Goal: Transaction & Acquisition: Download file/media

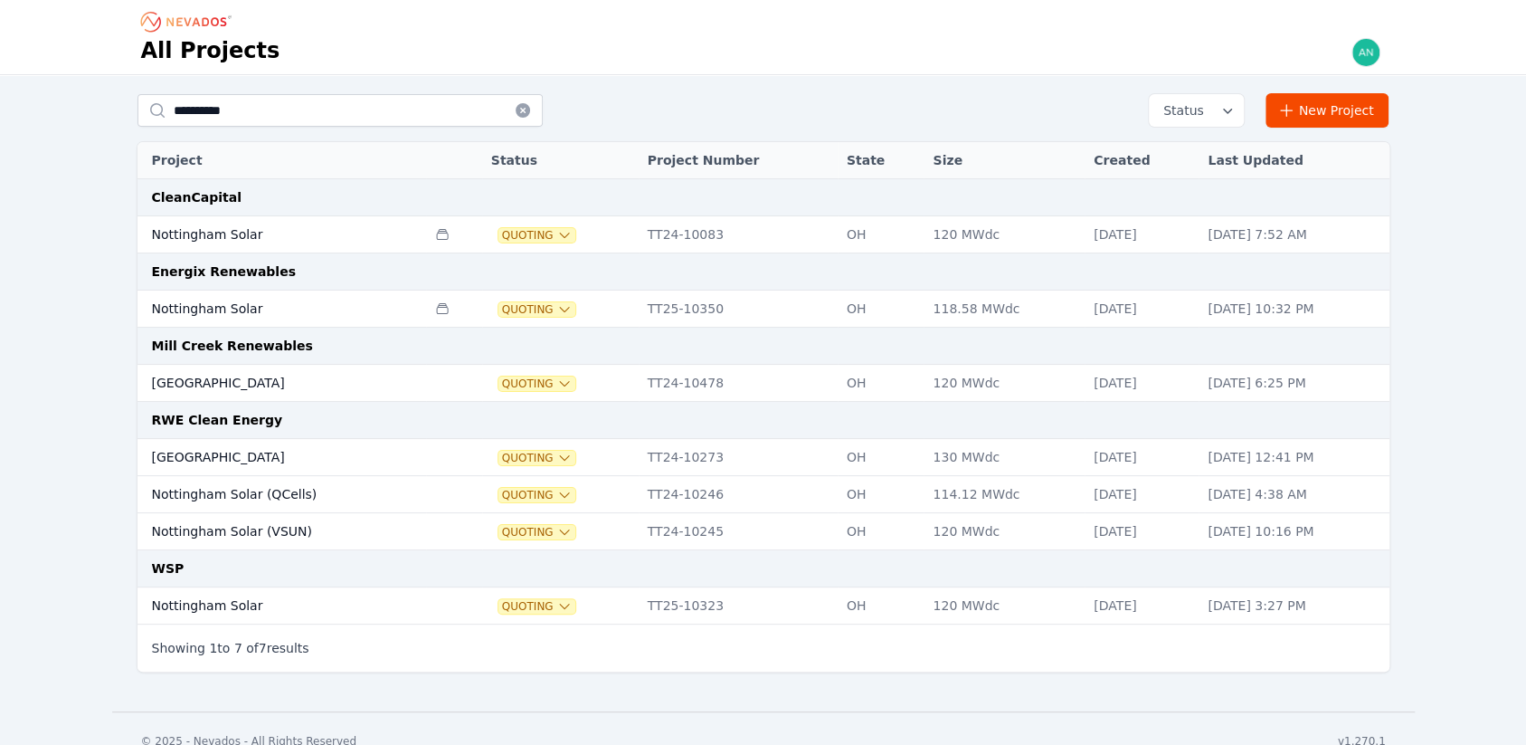
click at [861, 62] on div "All Projects" at bounding box center [763, 51] width 1245 height 31
click at [278, 314] on td "Nottingham Solar" at bounding box center [283, 308] width 290 height 37
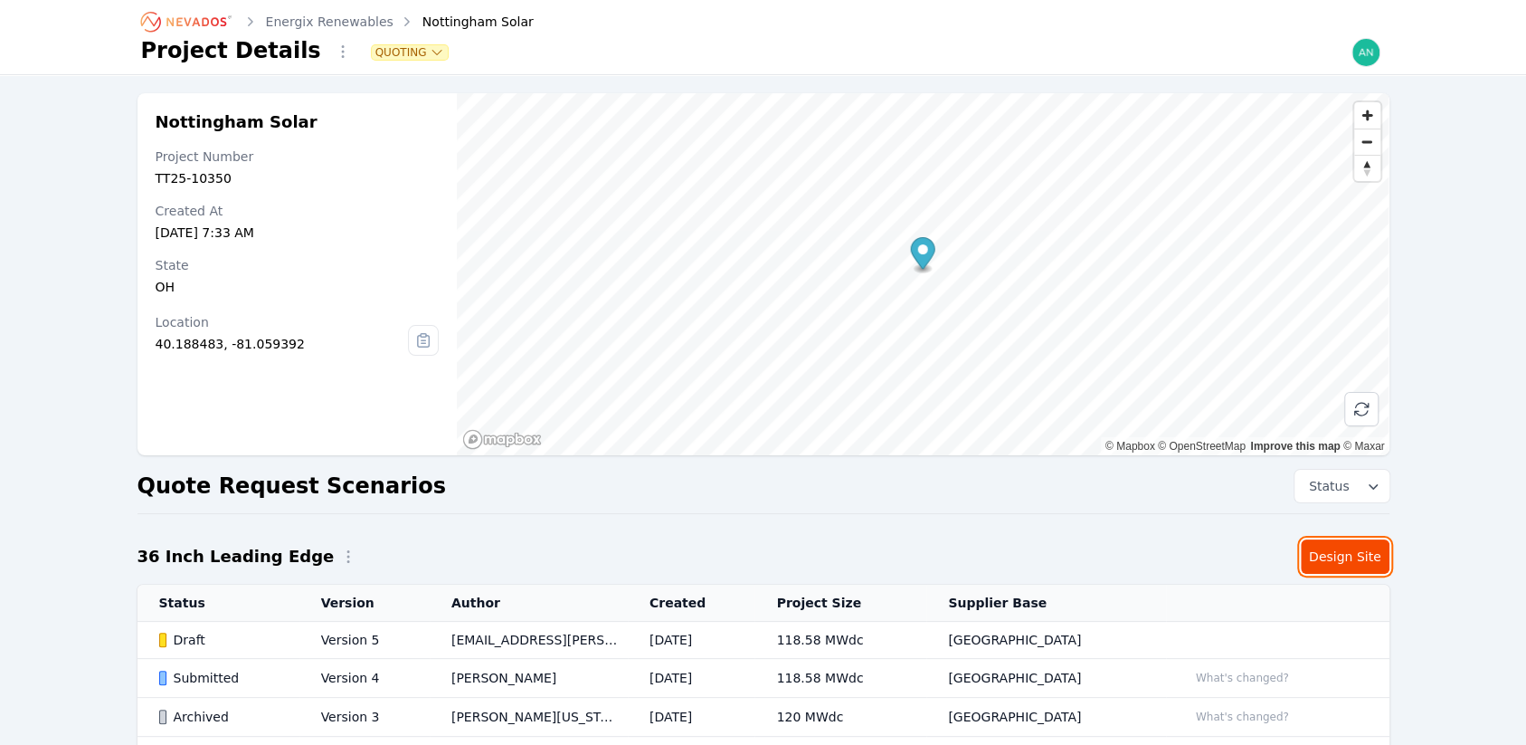
click at [1322, 554] on link "Design Site" at bounding box center [1345, 556] width 89 height 34
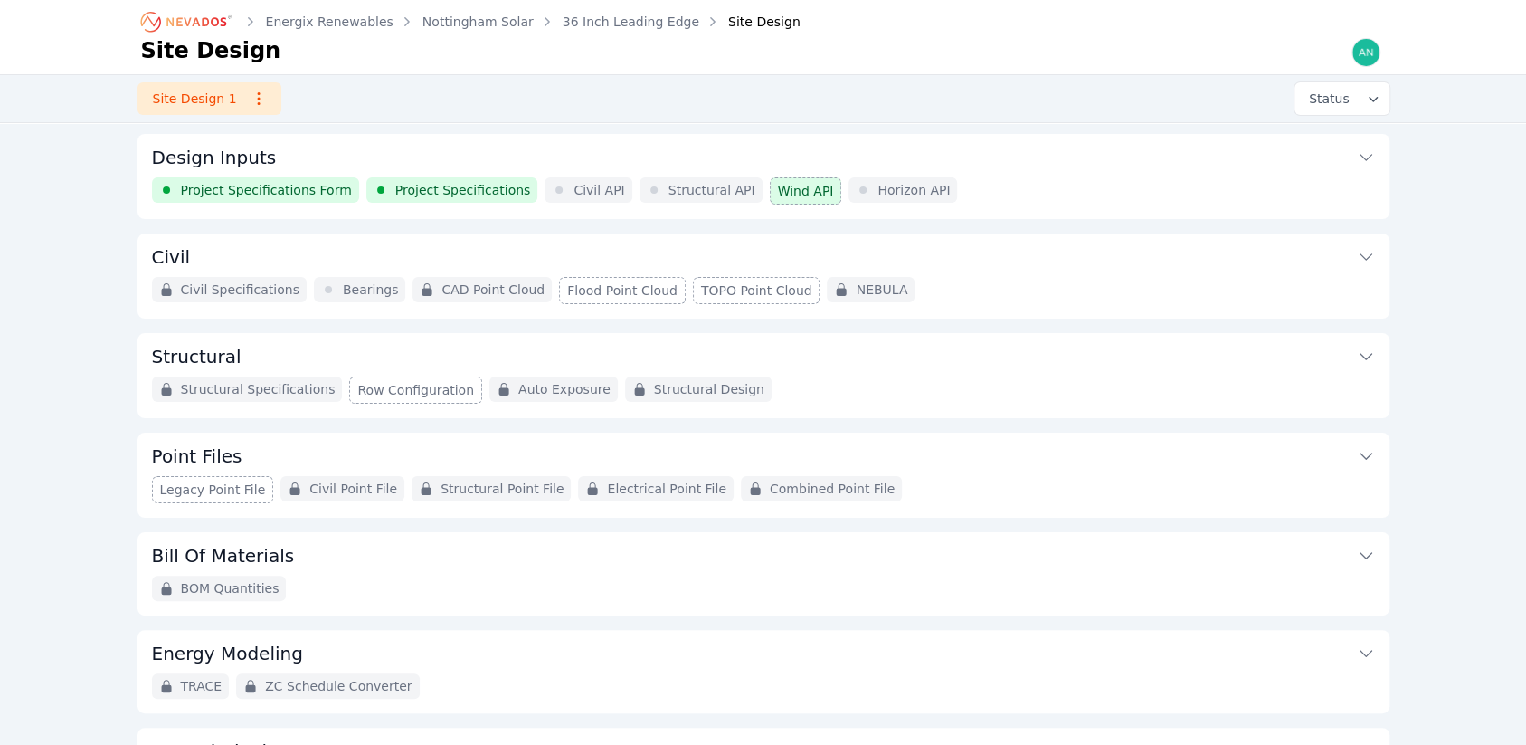
click at [478, 17] on link "Nottingham Solar" at bounding box center [478, 22] width 111 height 18
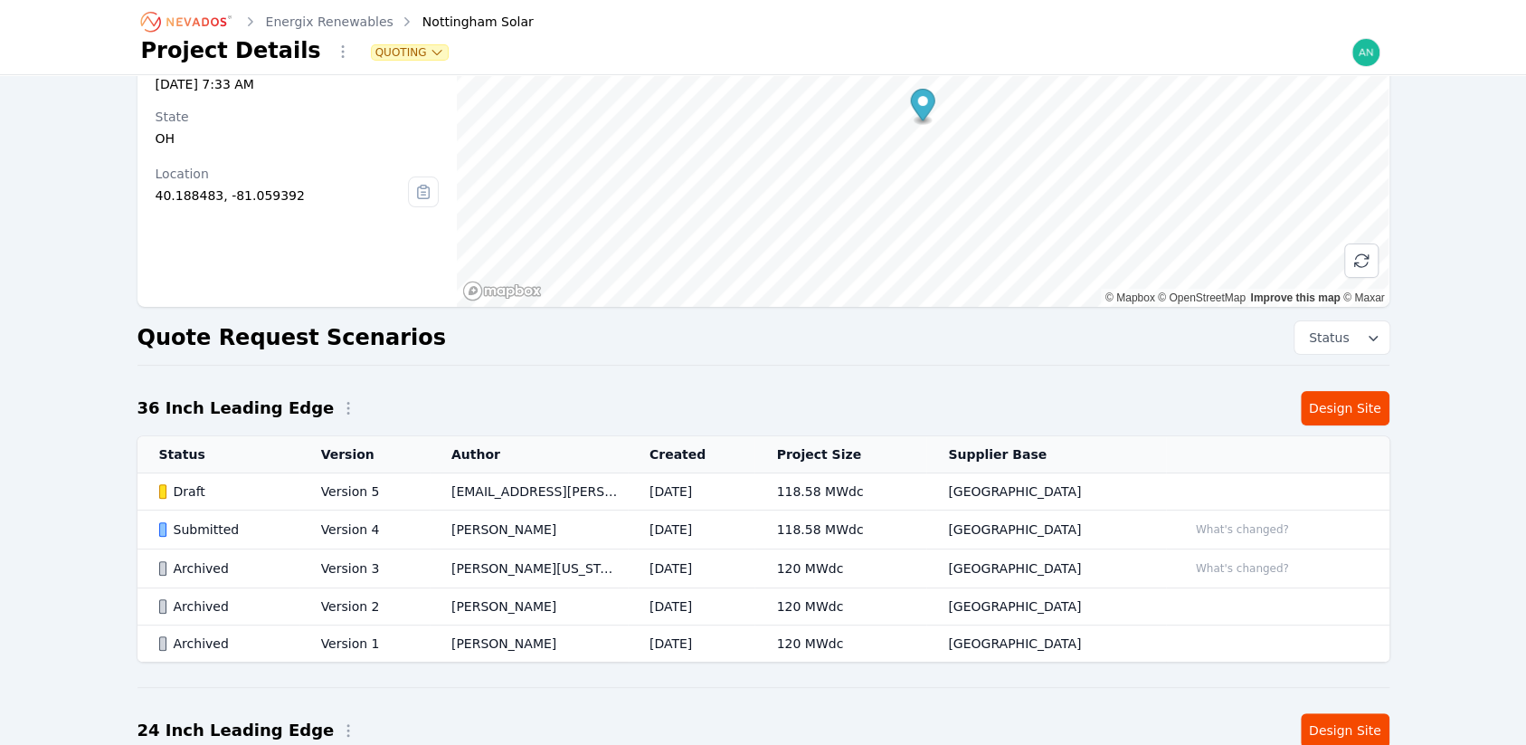
scroll to position [271, 0]
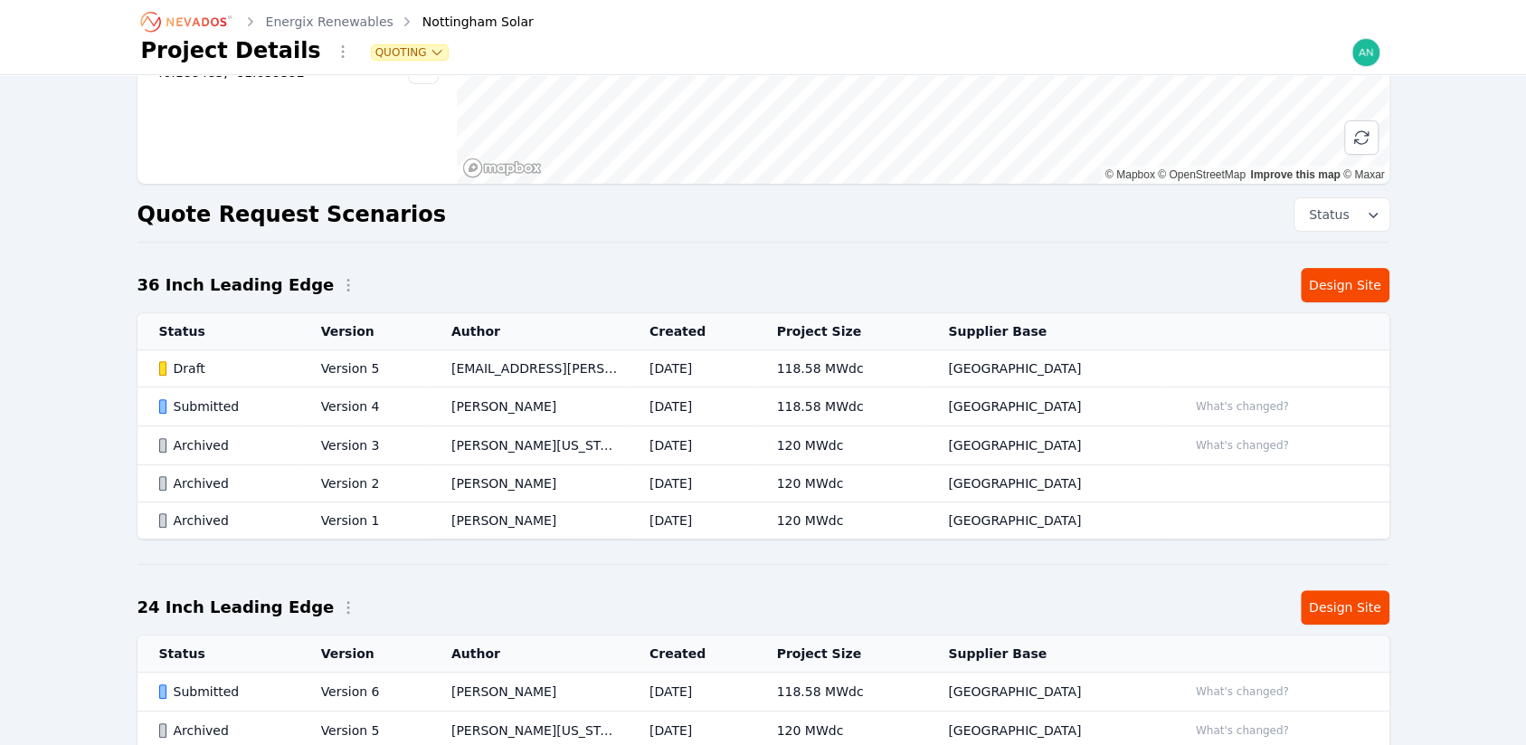
click at [599, 419] on td "[PERSON_NAME]" at bounding box center [529, 406] width 198 height 39
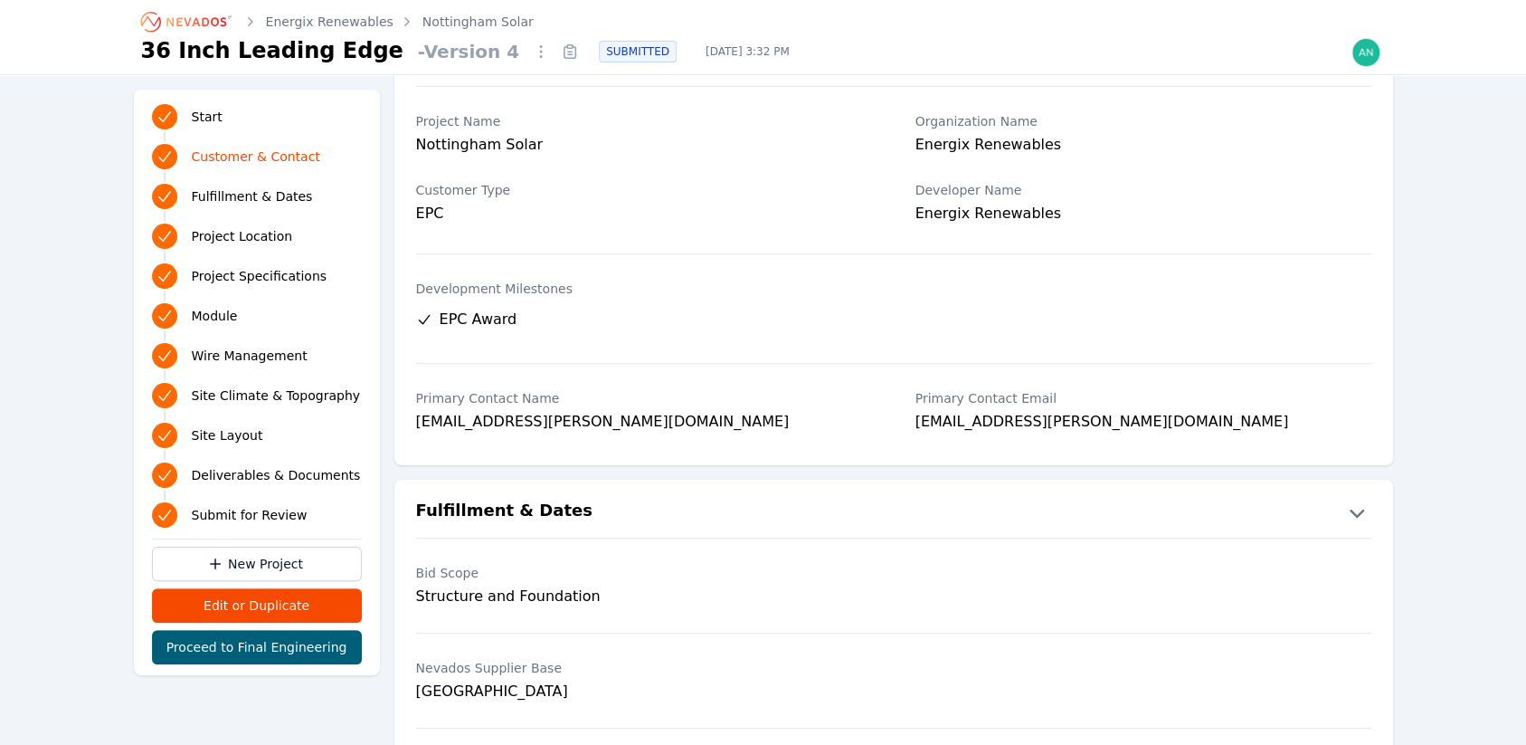
scroll to position [90, 0]
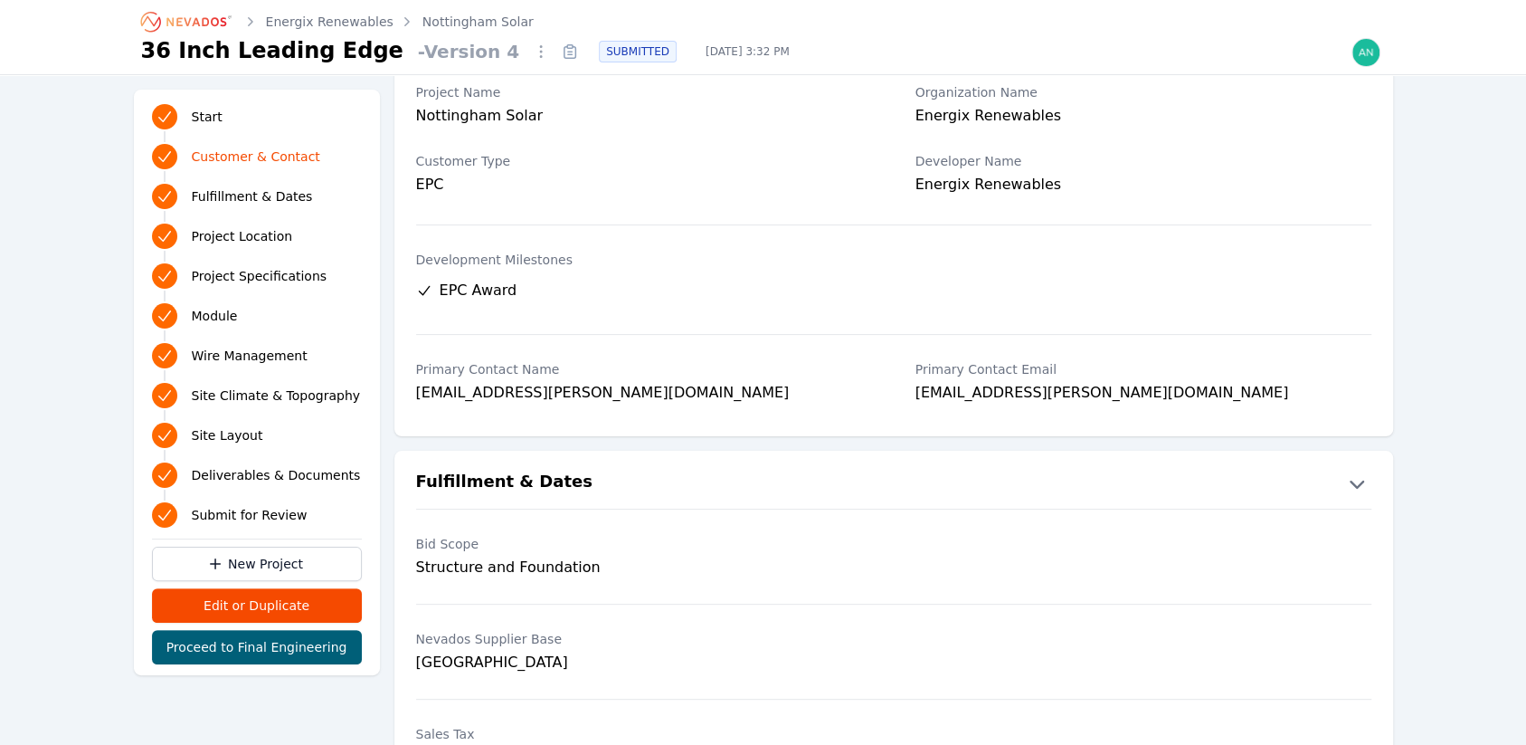
click at [311, 36] on h1 "36 Inch Leading Edge" at bounding box center [272, 50] width 262 height 29
click at [317, 25] on link "Energix Renewables" at bounding box center [330, 22] width 128 height 18
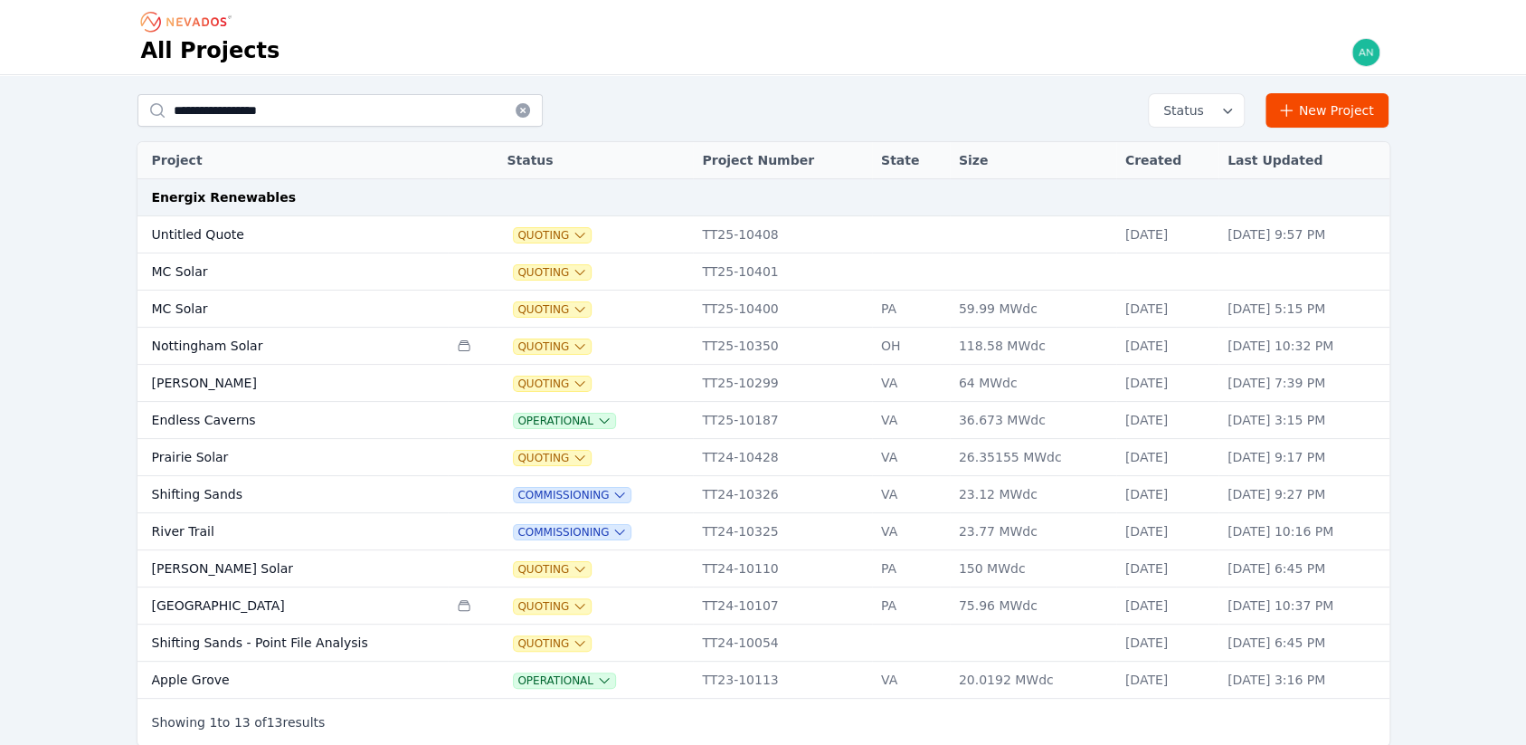
click at [294, 339] on td "Nottingham Solar" at bounding box center [293, 346] width 311 height 37
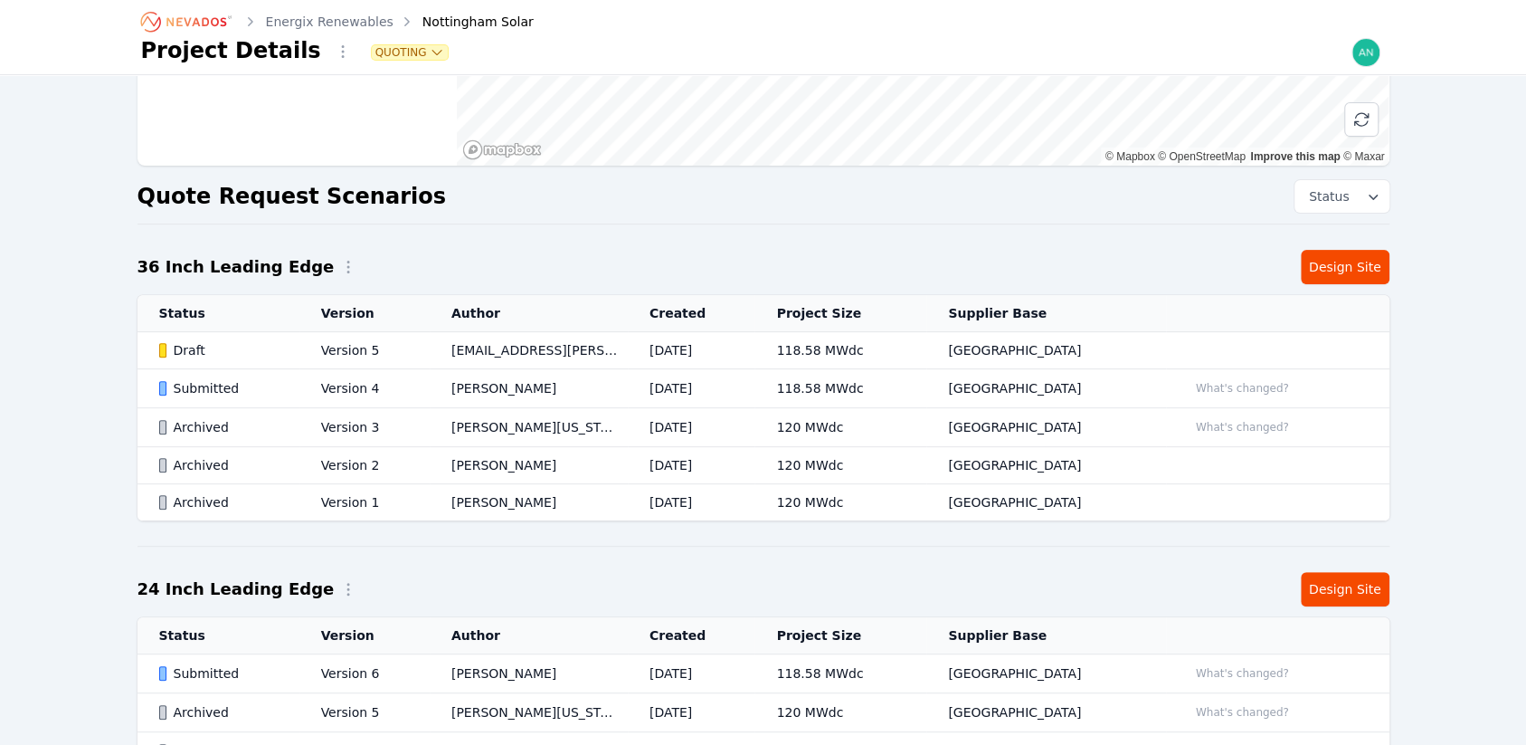
scroll to position [529, 0]
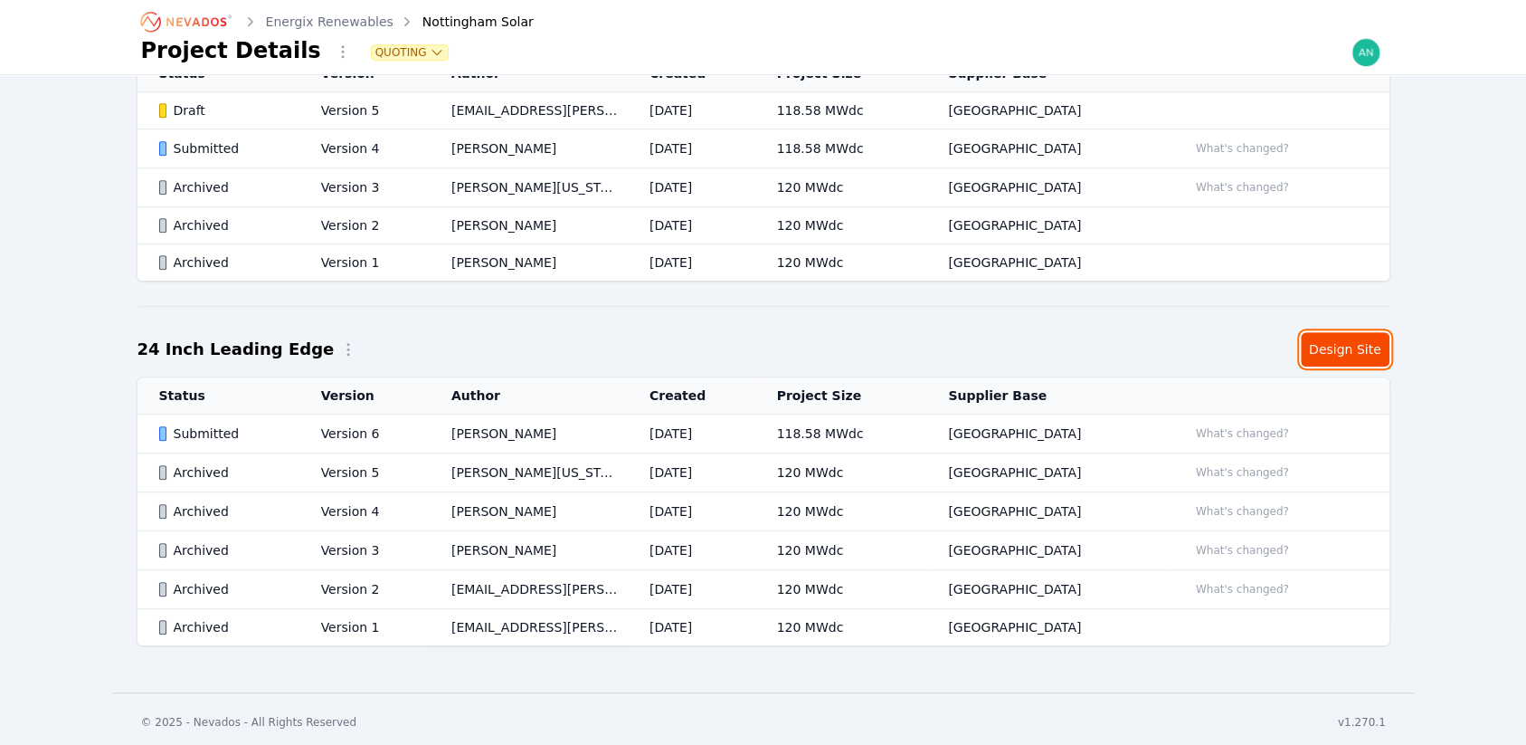
click at [1356, 355] on link "Design Site" at bounding box center [1345, 349] width 89 height 34
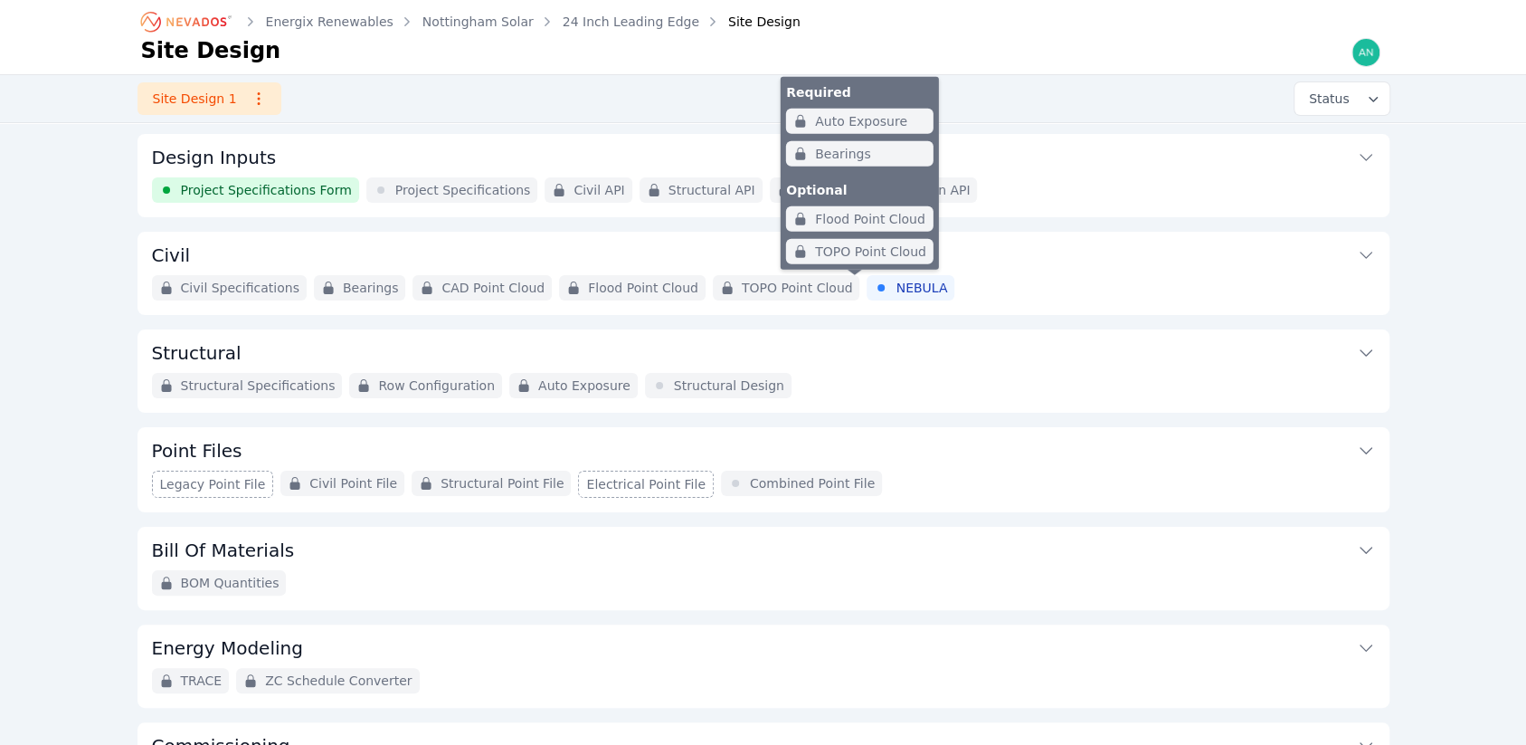
click at [896, 290] on span "NEBULA" at bounding box center [922, 288] width 52 height 18
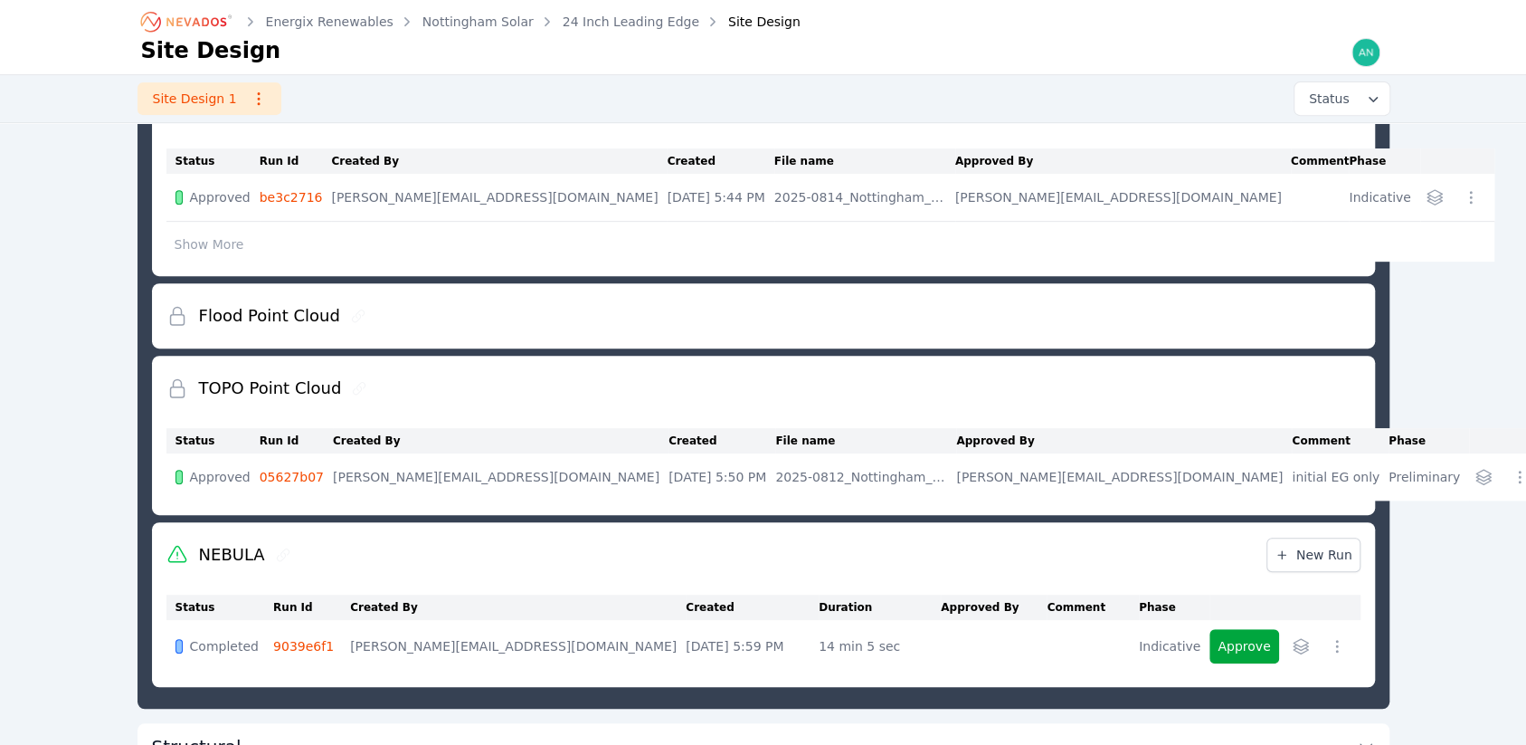
scroll to position [638, 0]
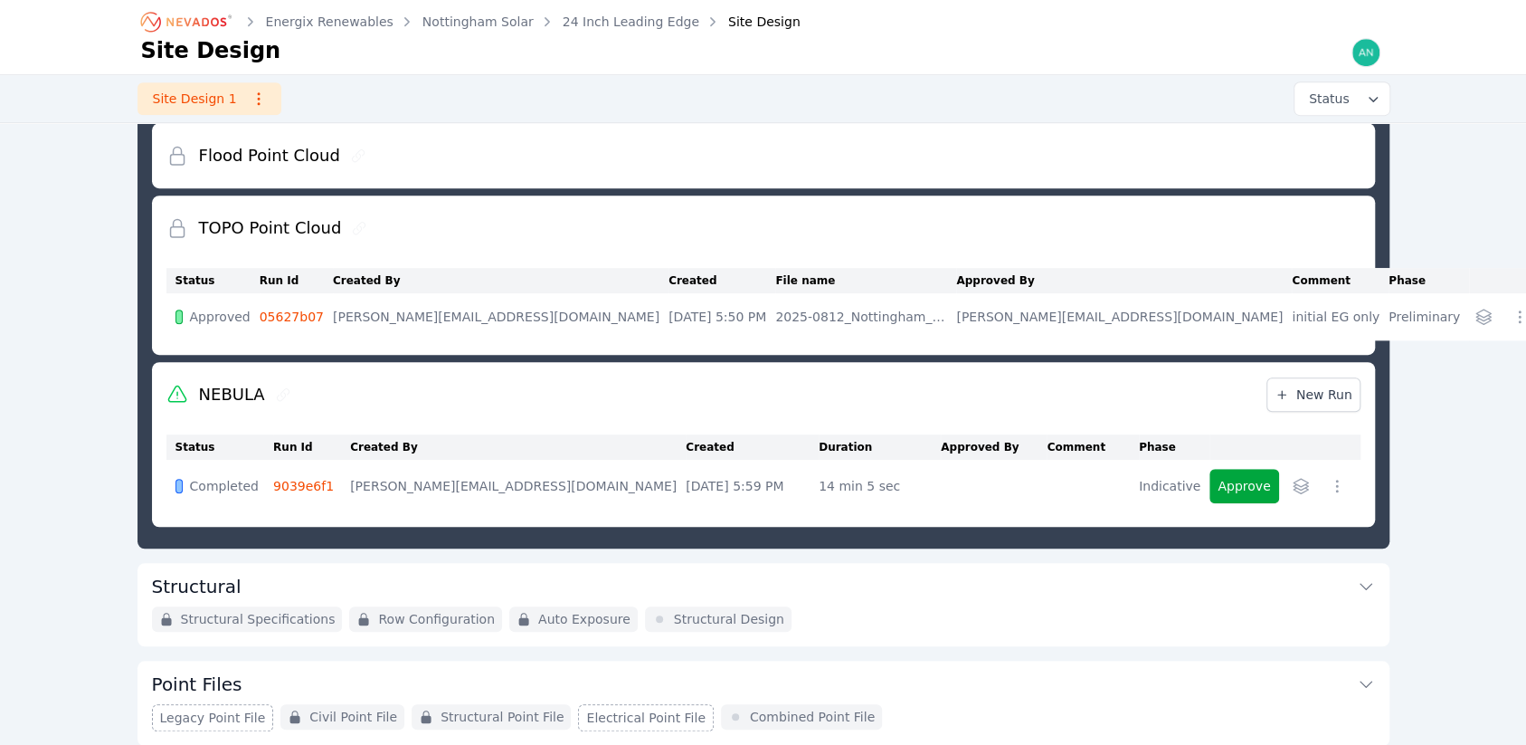
click at [309, 490] on link "9039e6f1" at bounding box center [303, 486] width 61 height 14
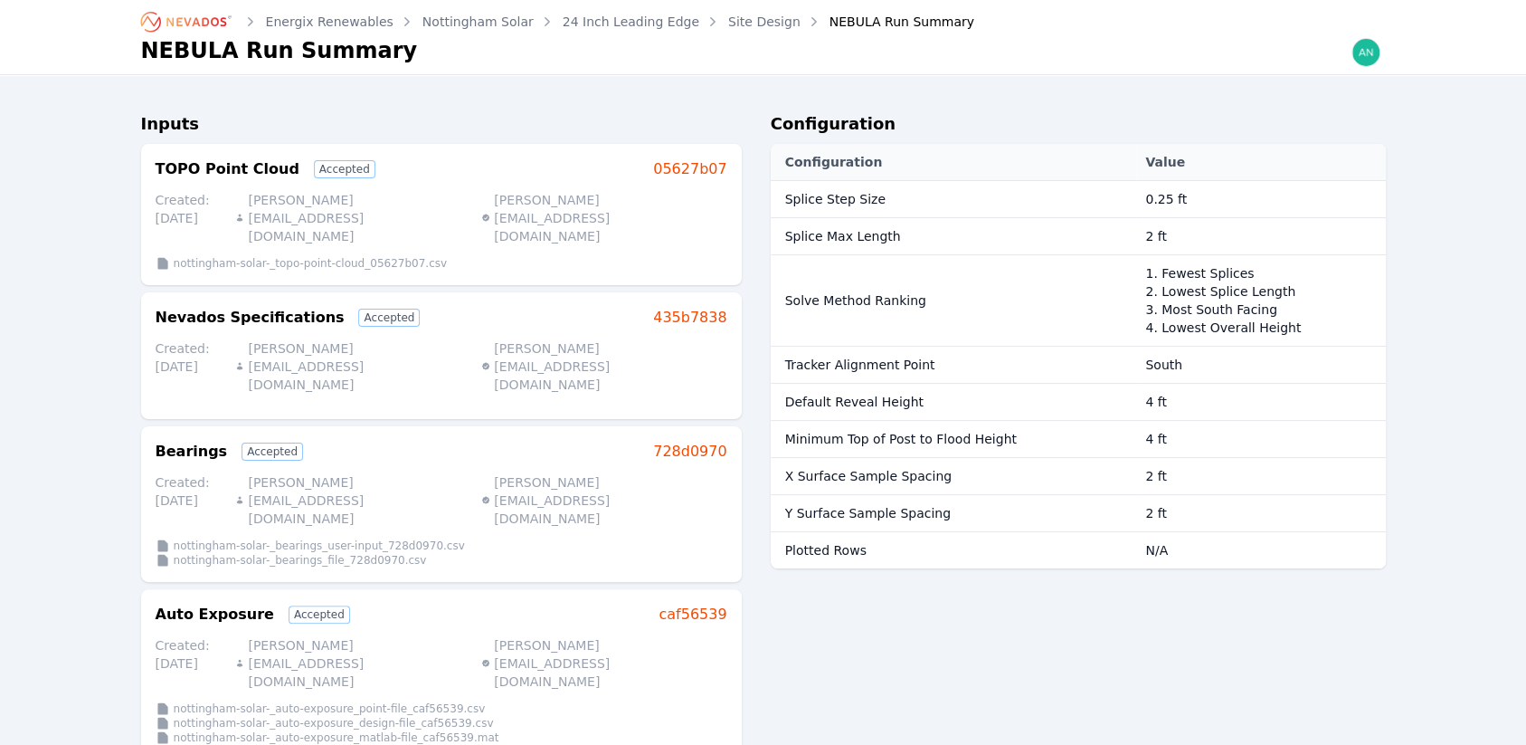
click at [1147, 272] on td "1. Fewest Splices 2. Lowest Splice Length 3. Most South Facing 4. Lowest Overal…" at bounding box center [1260, 300] width 249 height 91
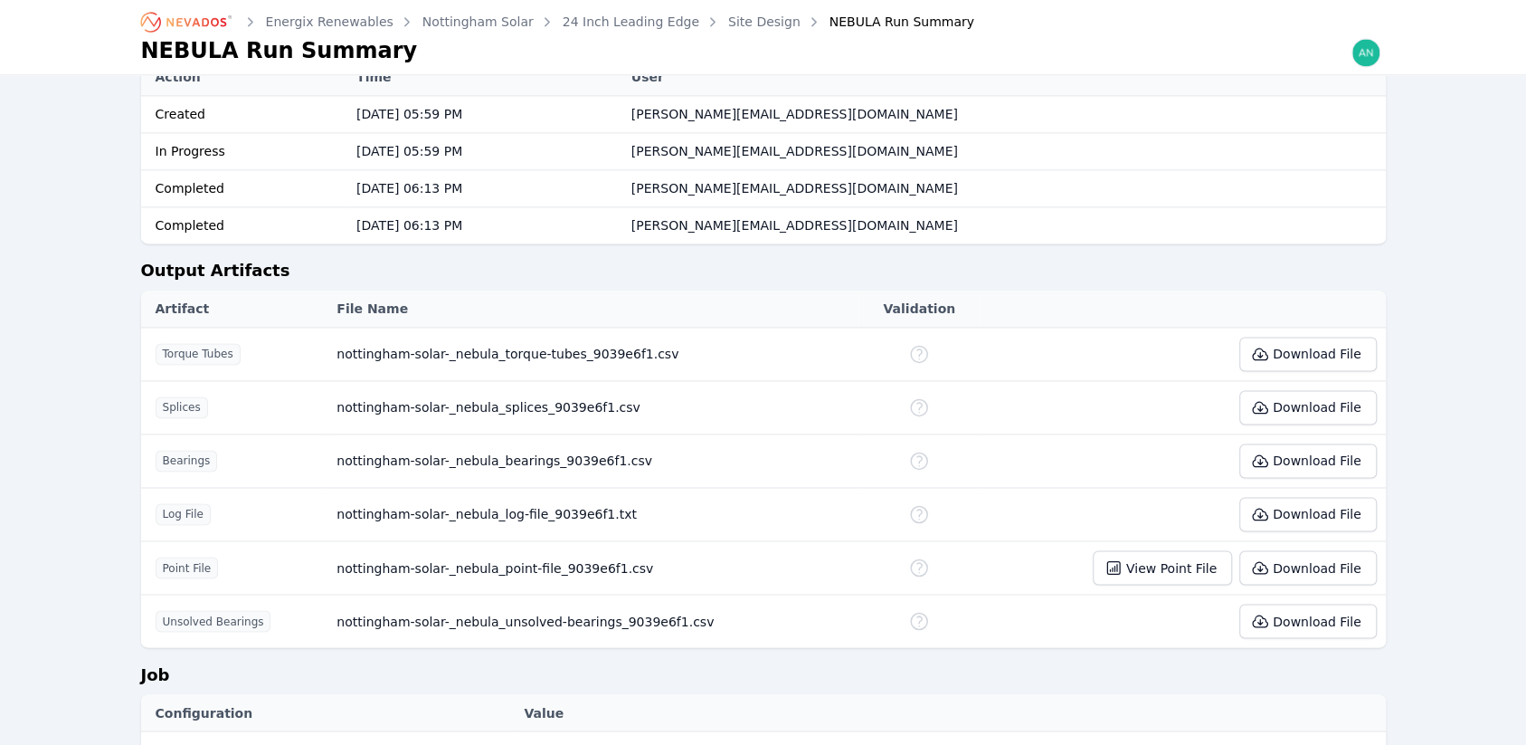
scroll to position [1538, 0]
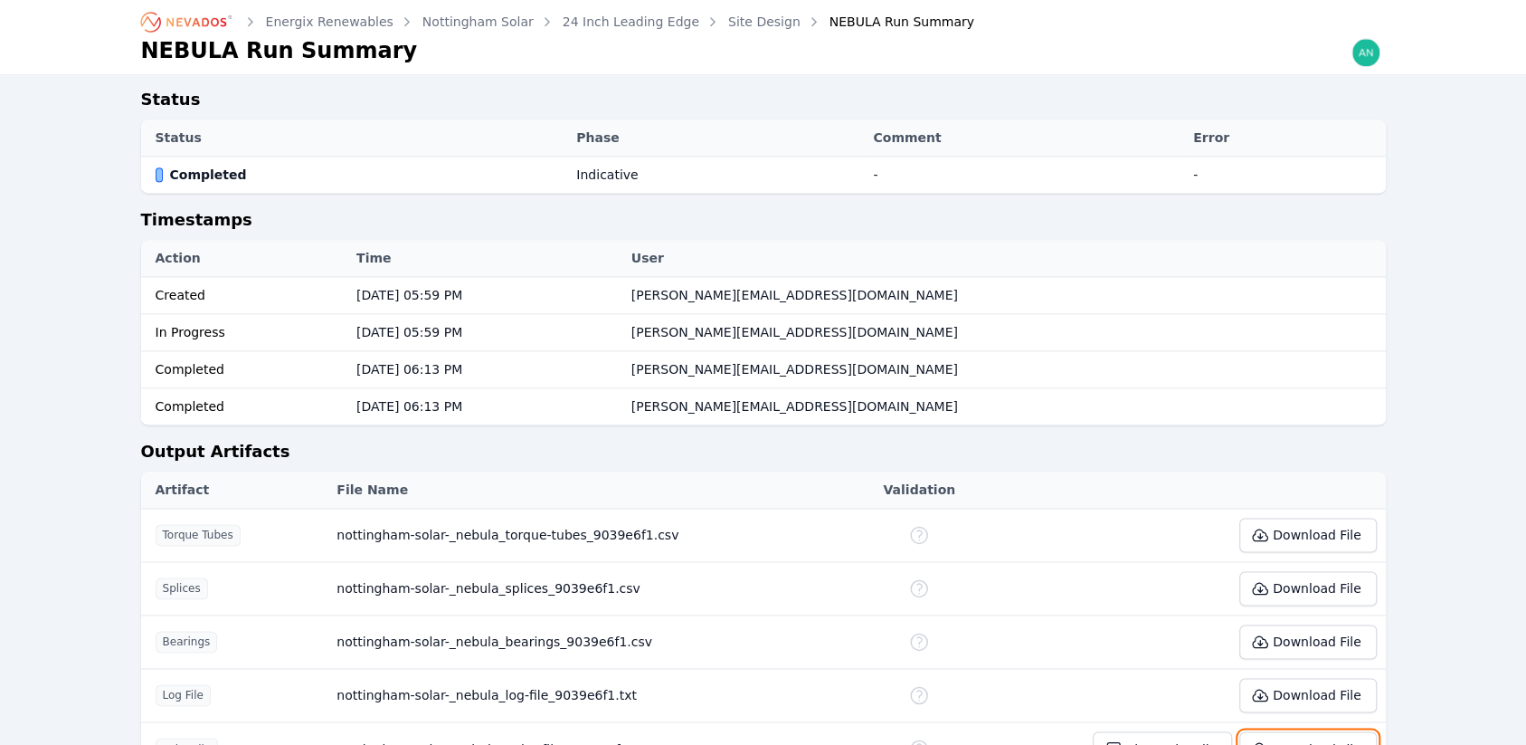
click at [1363, 731] on button "Download File" at bounding box center [1308, 748] width 137 height 34
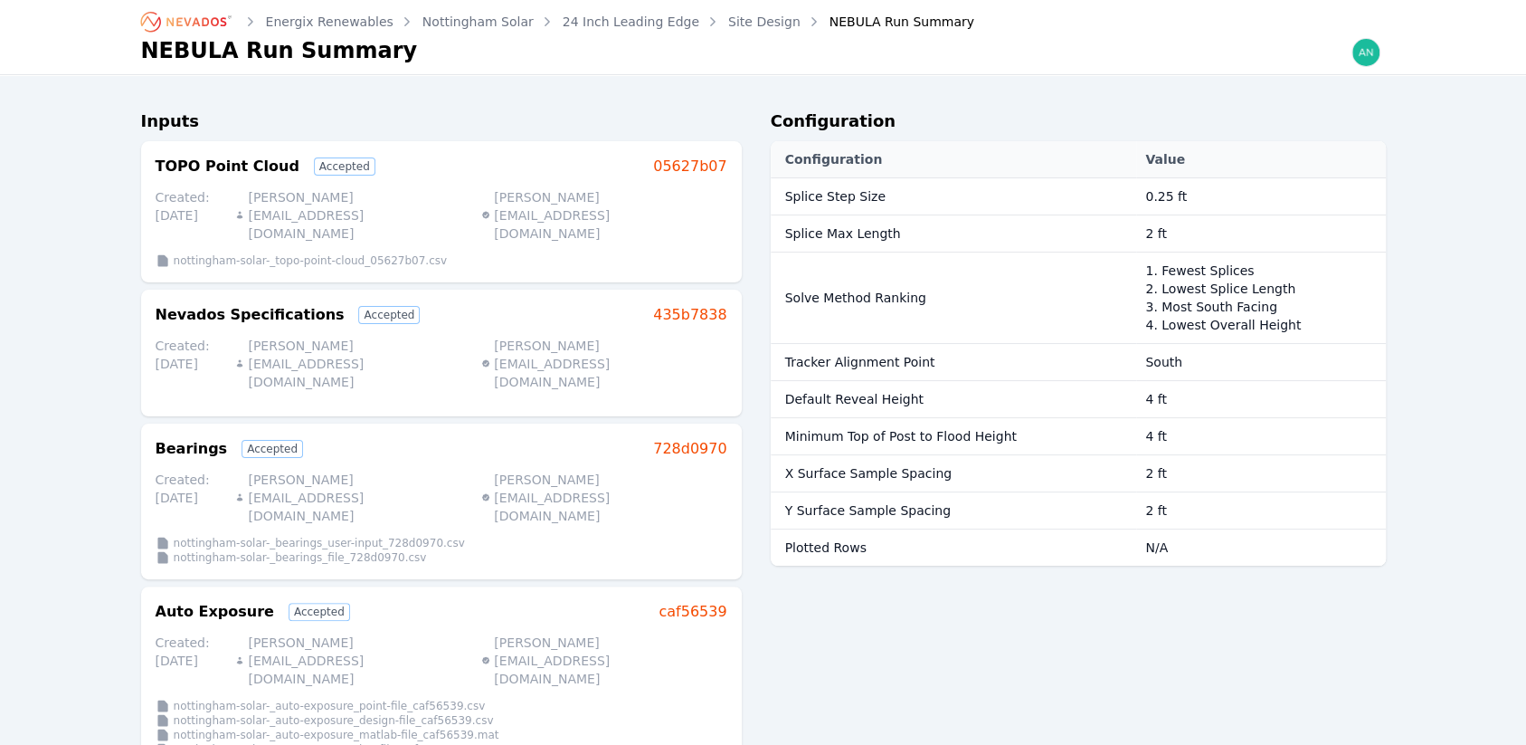
scroll to position [0, 0]
